Goal: Task Accomplishment & Management: Manage account settings

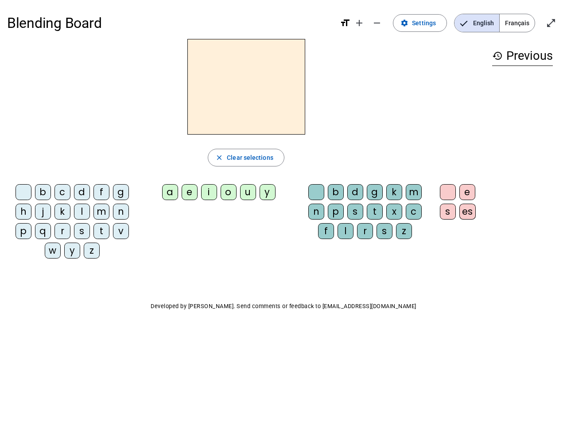
click at [359, 23] on mat-icon "add" at bounding box center [359, 23] width 11 height 11
click at [377, 23] on div "Blending Board format_size add remove settings Settings English Français open_i…" at bounding box center [283, 23] width 552 height 32
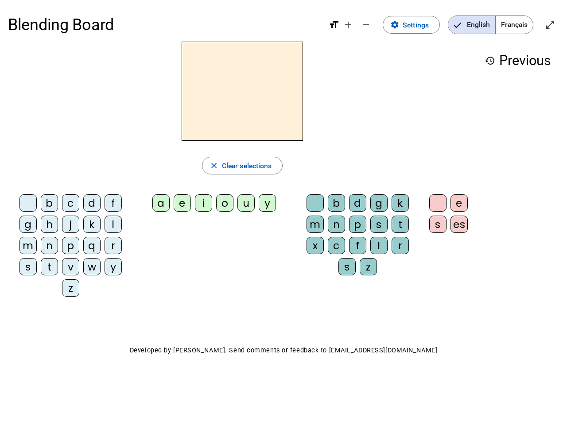
click at [420, 23] on span "Settings" at bounding box center [415, 25] width 26 height 12
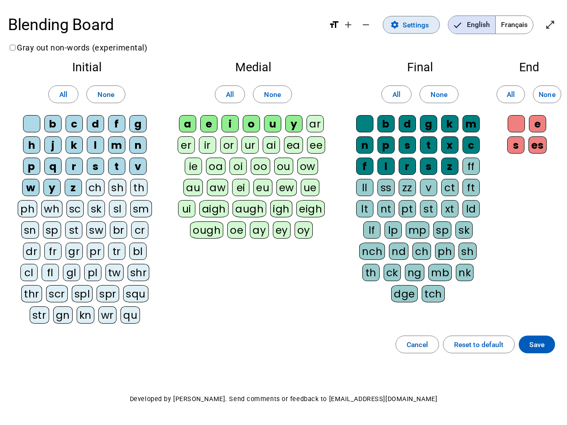
click at [476, 23] on span "English" at bounding box center [471, 25] width 47 height 18
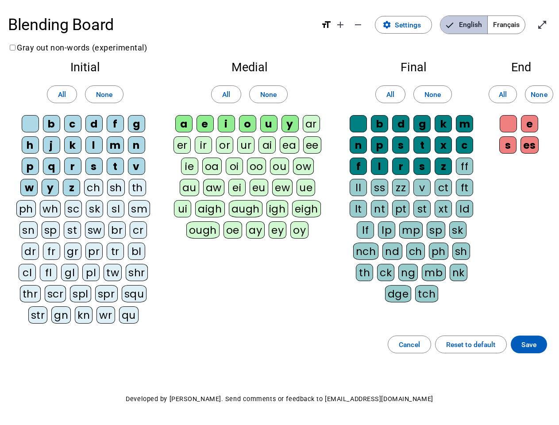
click at [476, 23] on span "English" at bounding box center [463, 25] width 47 height 18
click at [517, 23] on span "Français" at bounding box center [506, 25] width 37 height 18
click at [517, 23] on span "Français" at bounding box center [499, 25] width 50 height 18
